Goal: Information Seeking & Learning: Learn about a topic

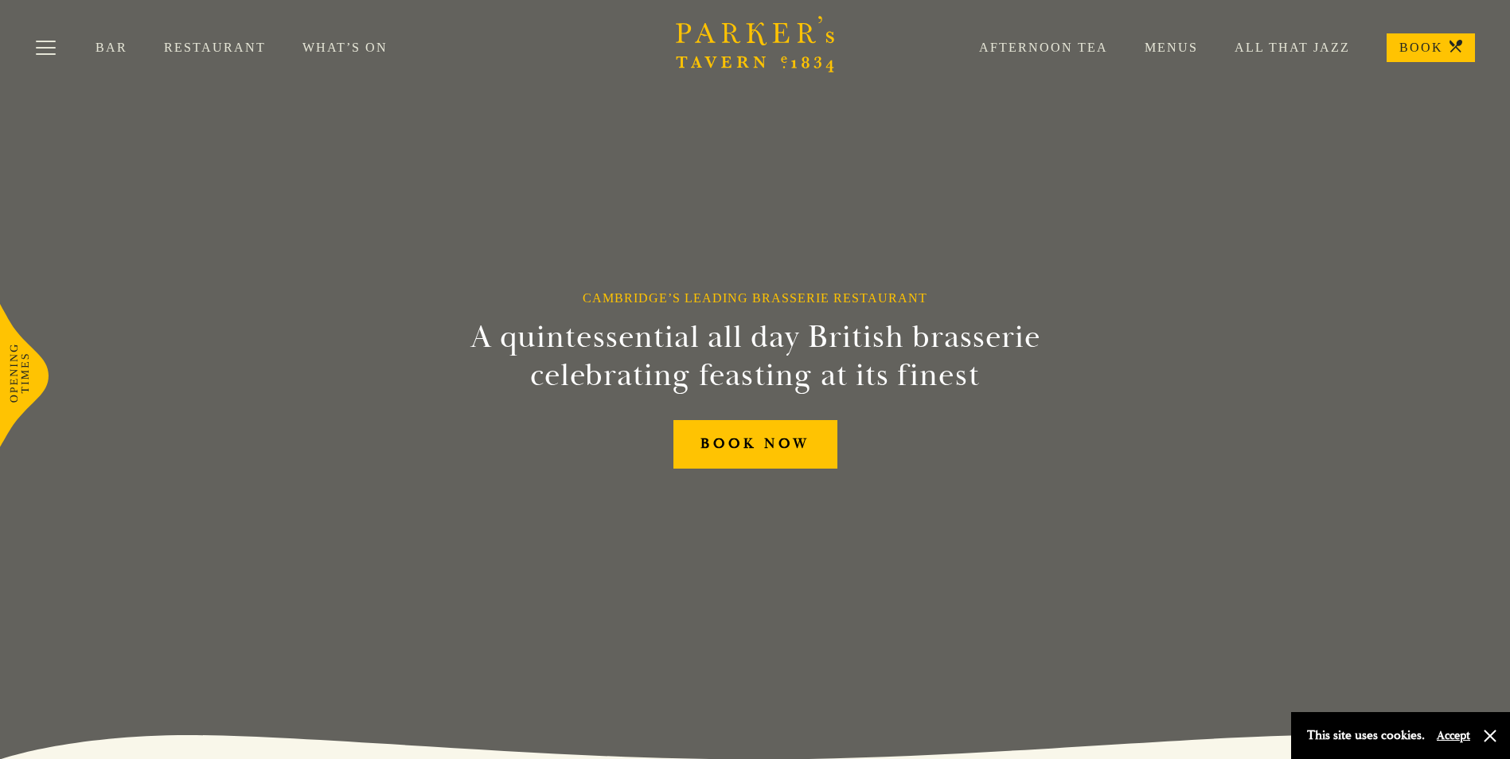
click at [1245, 46] on link "All That Jazz" at bounding box center [1274, 48] width 152 height 16
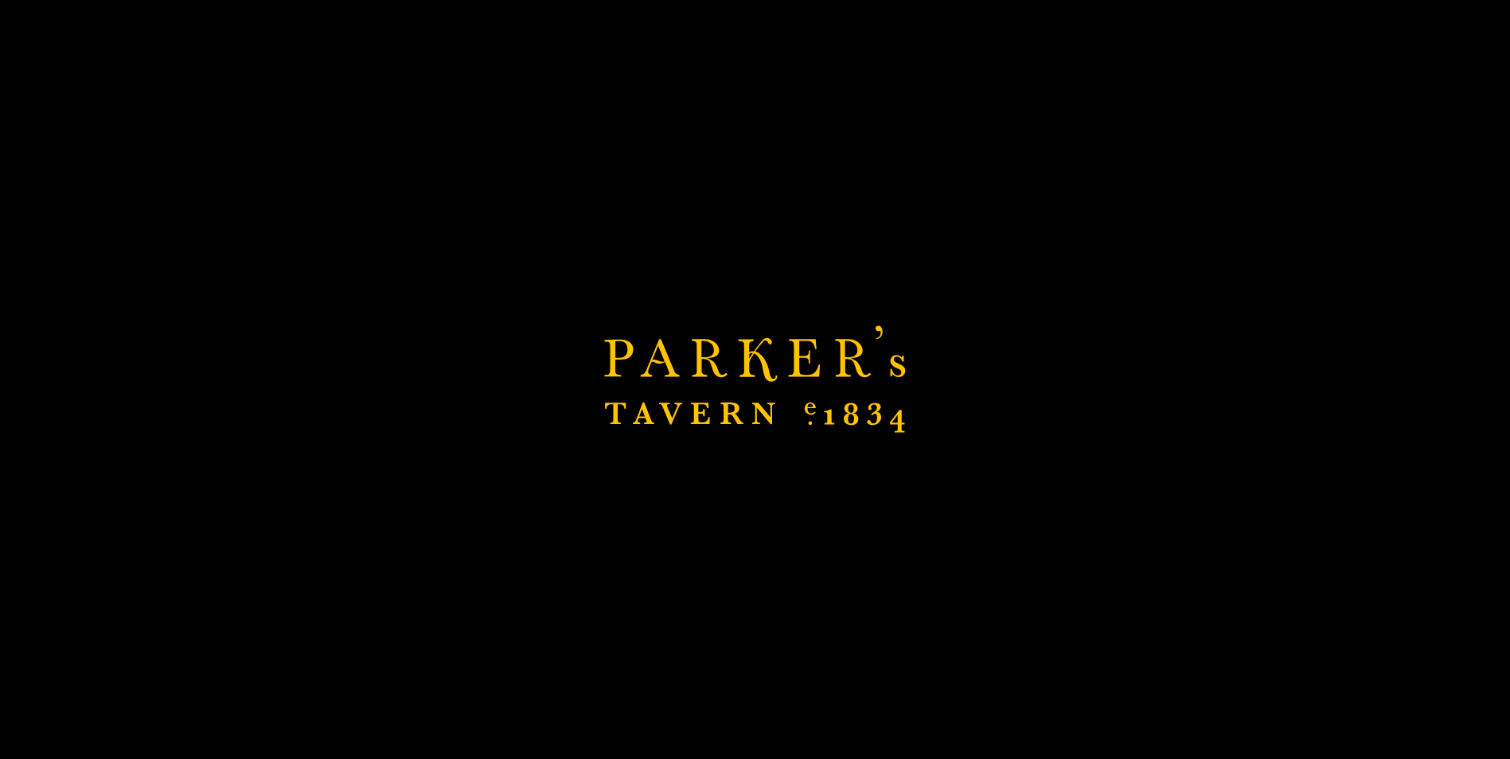
scroll to position [318, 0]
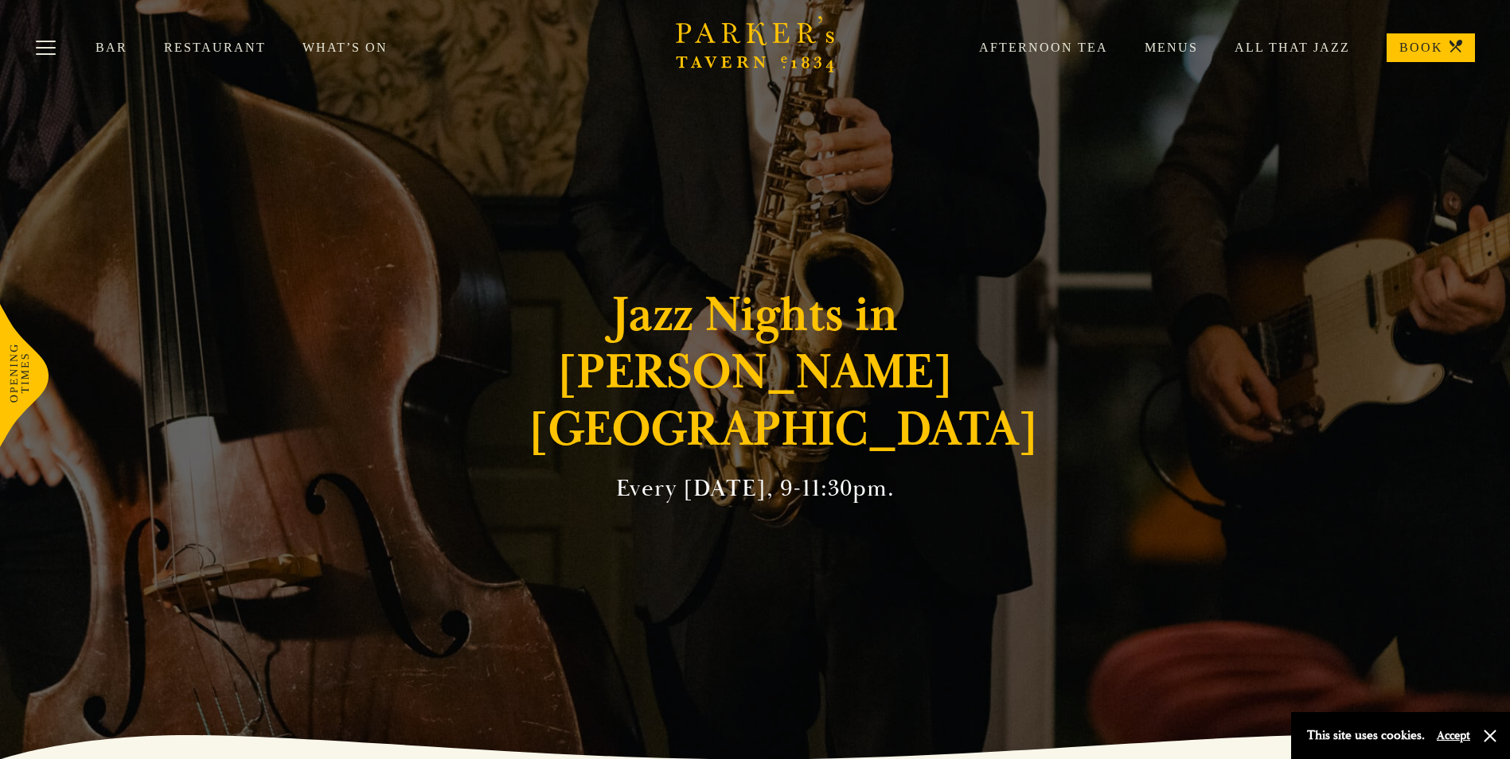
click at [336, 46] on link "What’s On" at bounding box center [363, 48] width 122 height 16
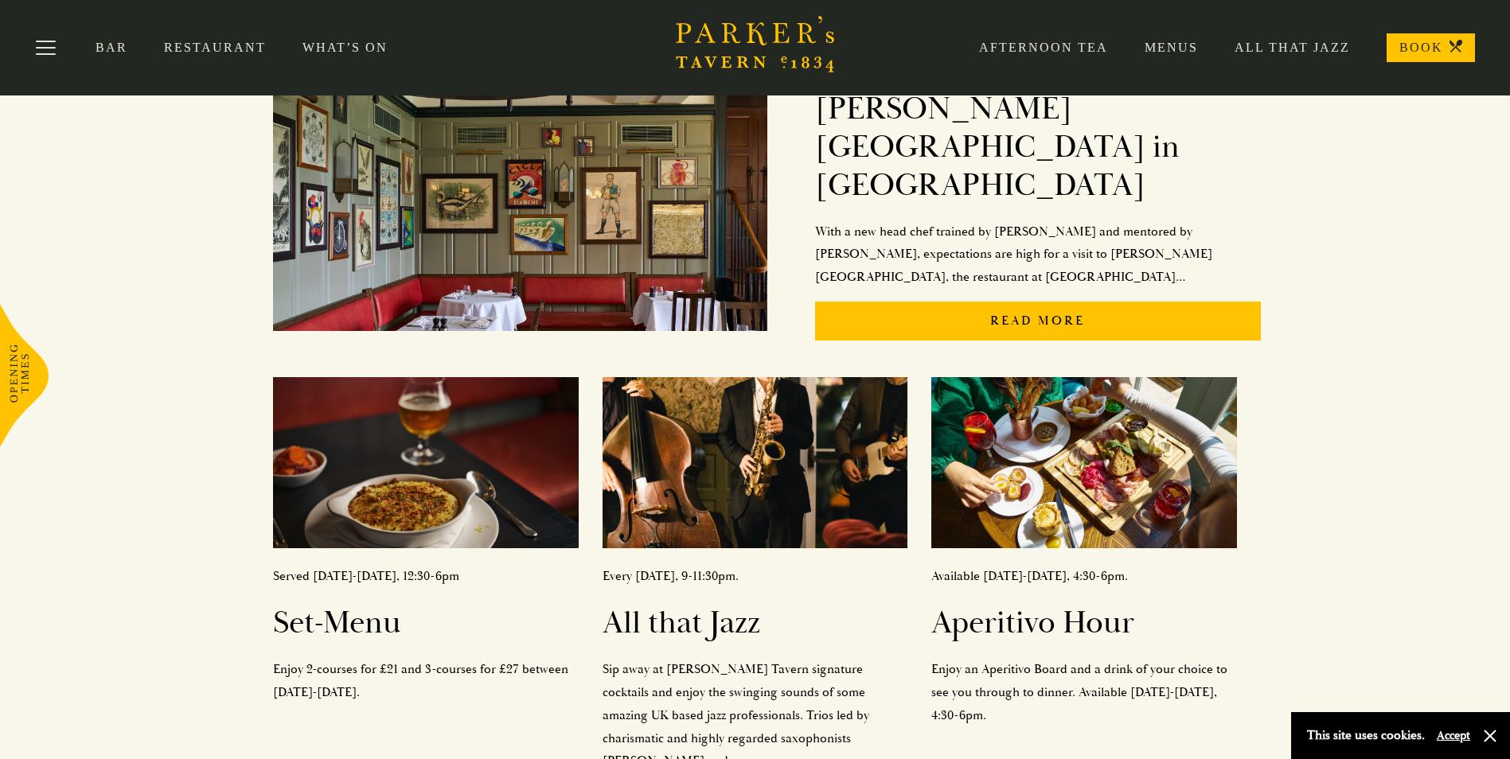
scroll to position [42, 0]
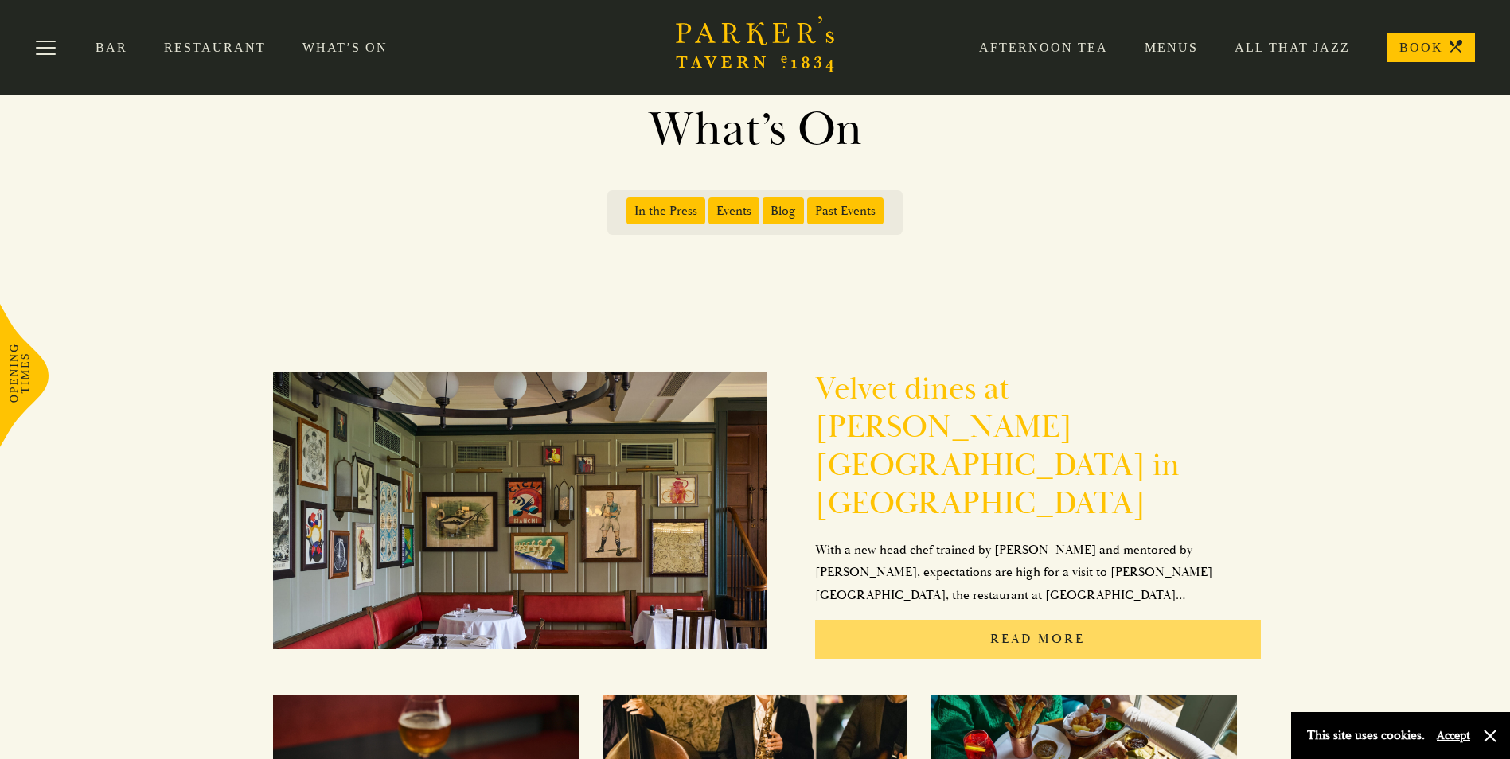
click at [1049, 620] on p "Read More" at bounding box center [1038, 639] width 446 height 39
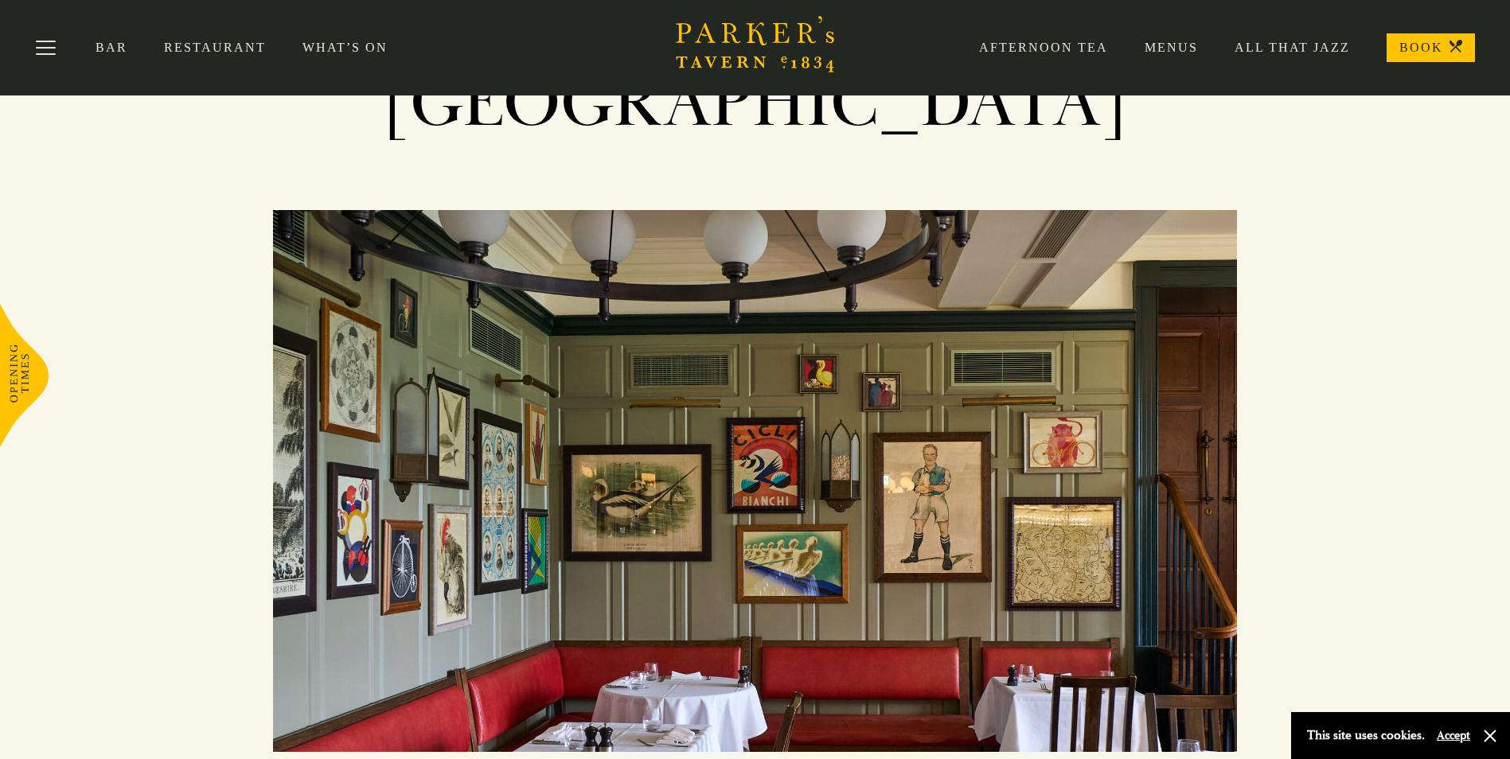
scroll to position [235, 0]
